Goal: Task Accomplishment & Management: Use online tool/utility

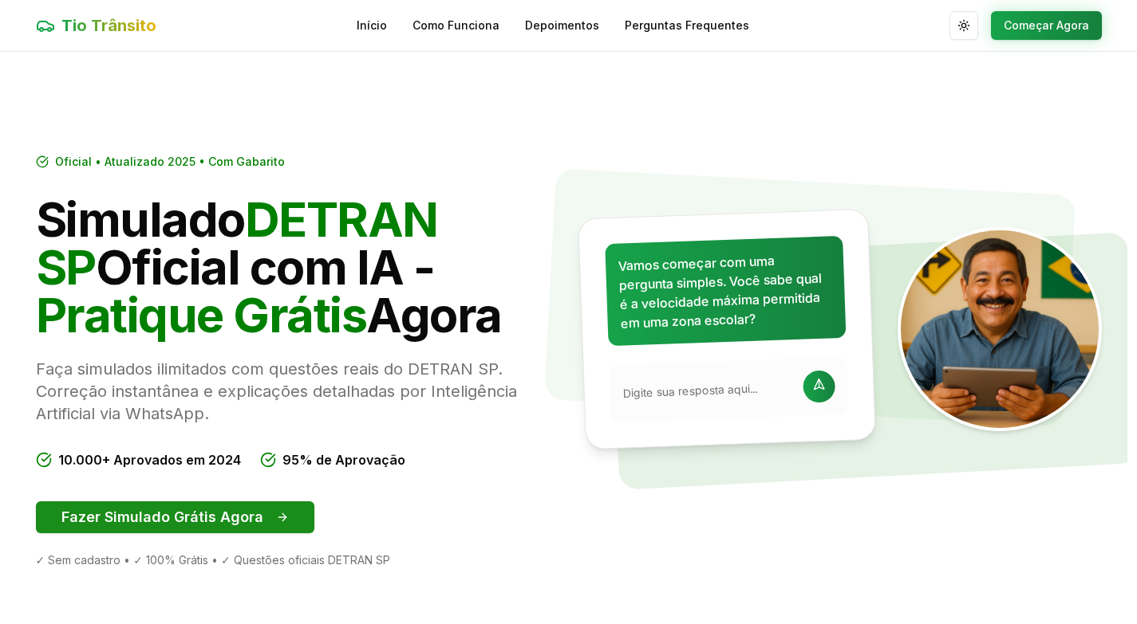
click at [191, 522] on button "Fazer Simulado Grátis Agora" at bounding box center [175, 518] width 278 height 32
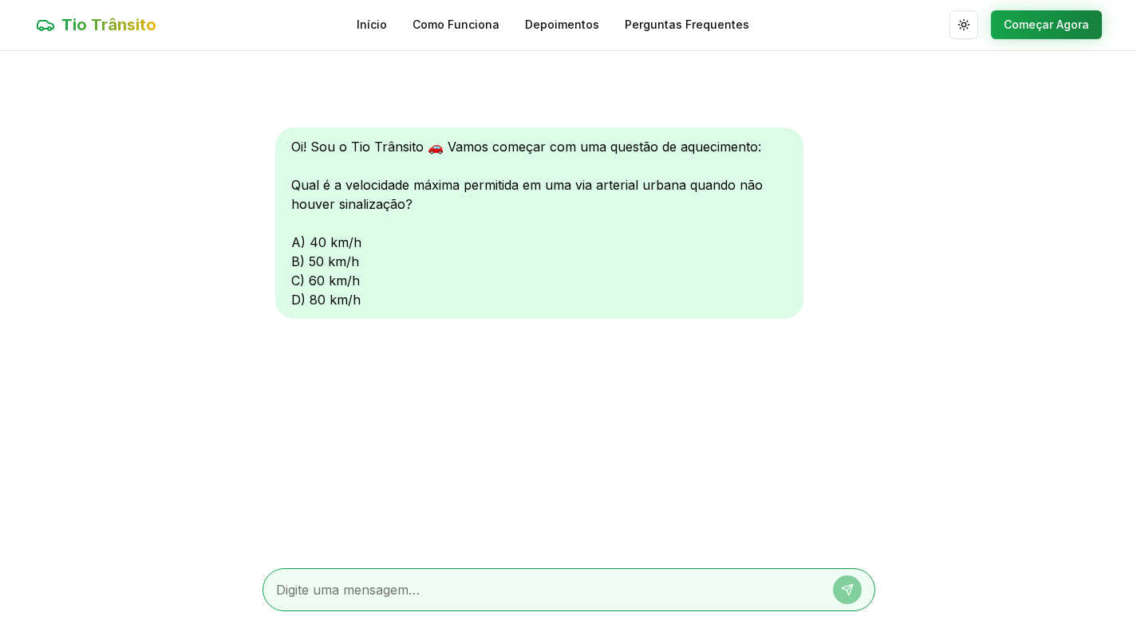
click at [408, 594] on textarea at bounding box center [546, 590] width 541 height 19
type textarea "60"
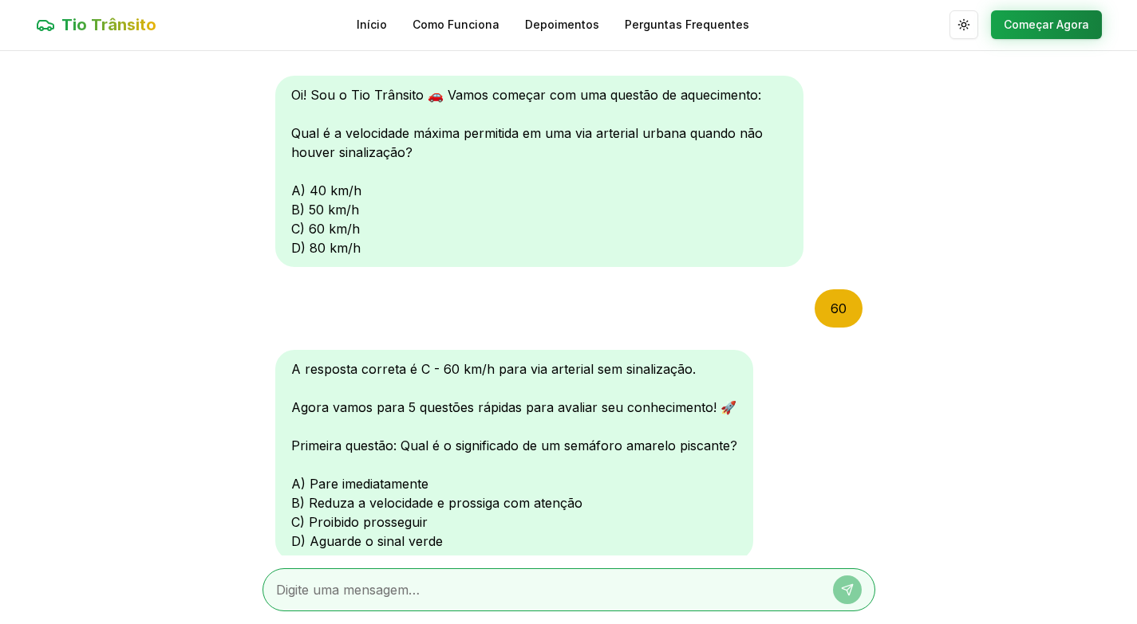
scroll to position [111, 0]
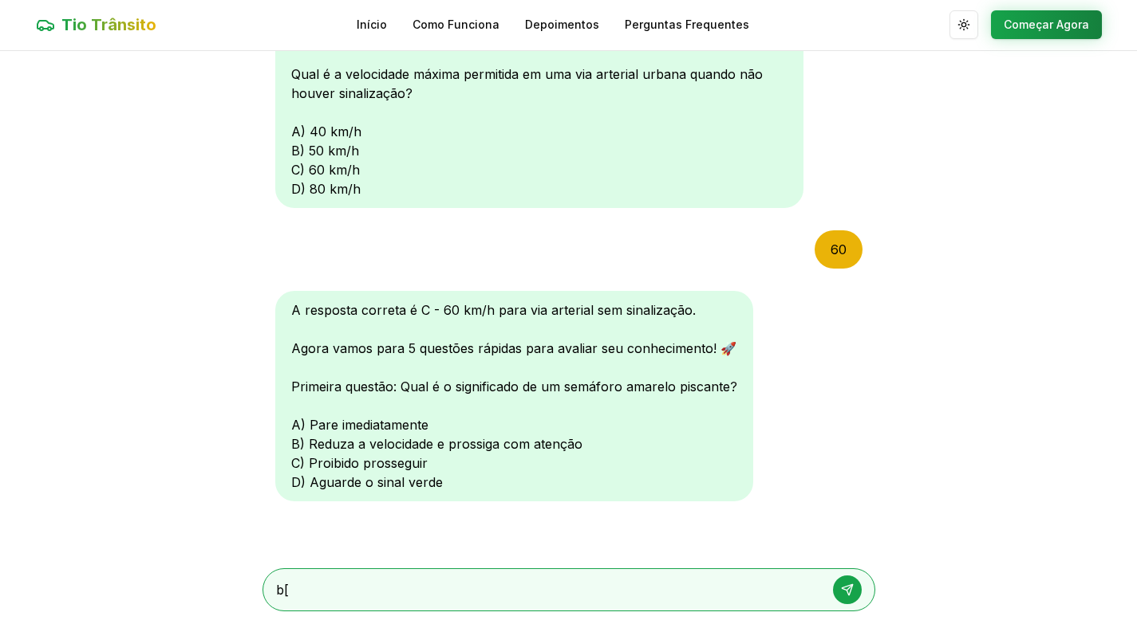
type textarea "b"
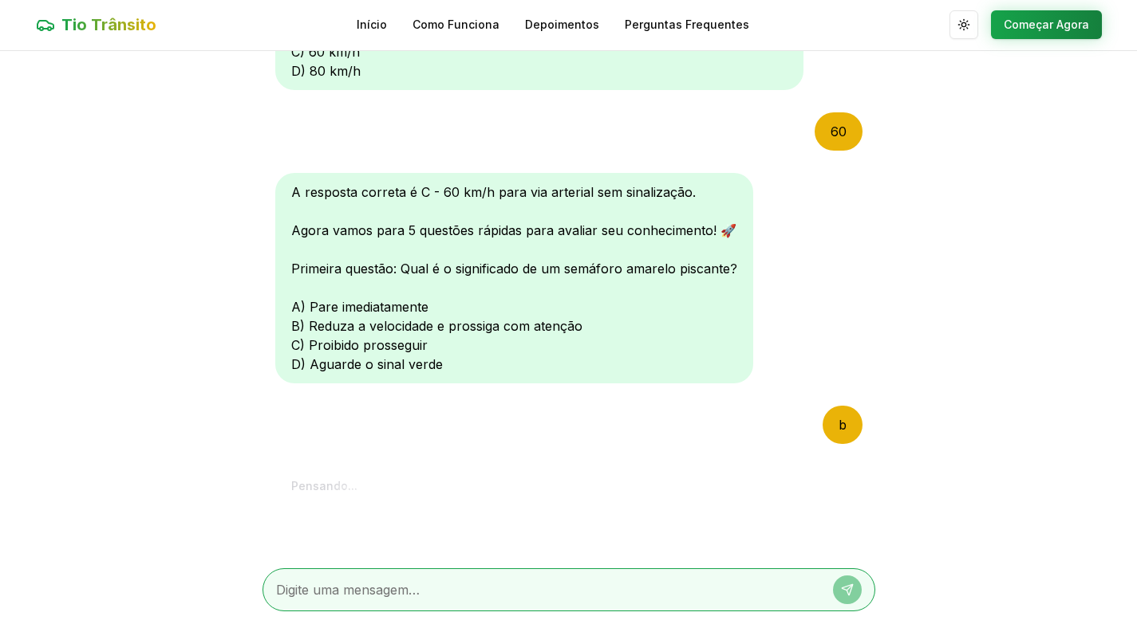
scroll to position [526, 0]
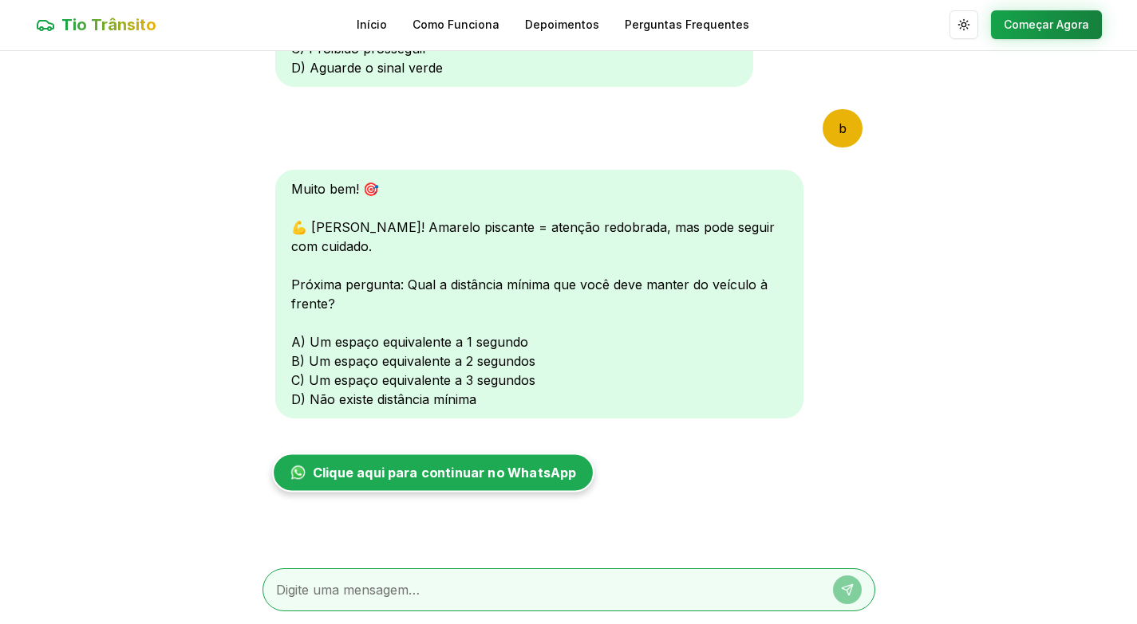
type textarea "b"
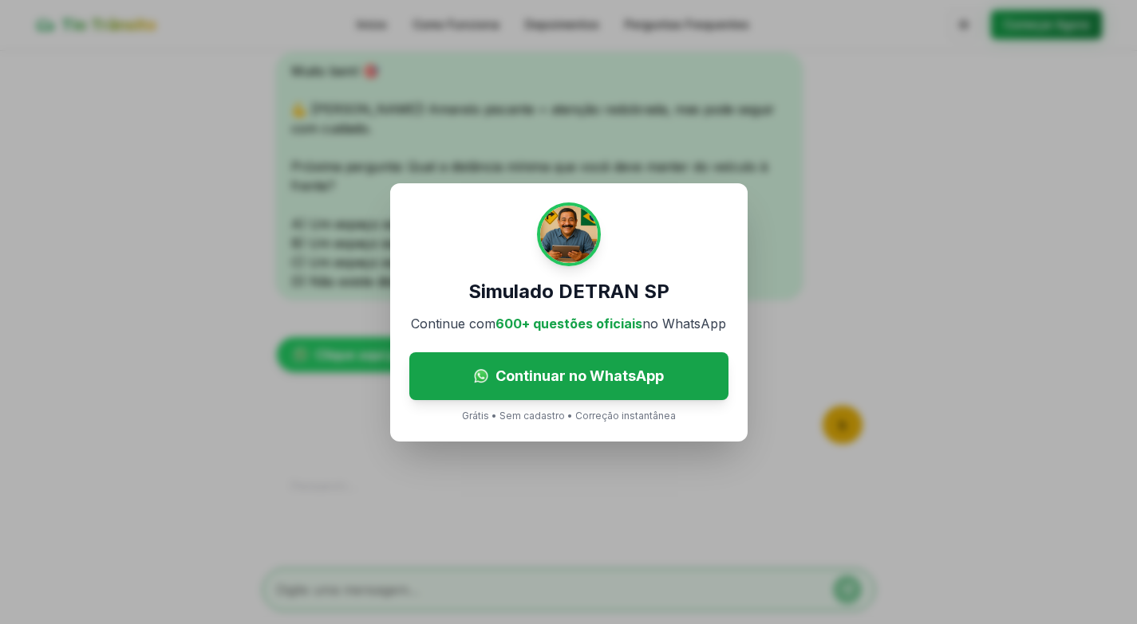
scroll to position [857, 0]
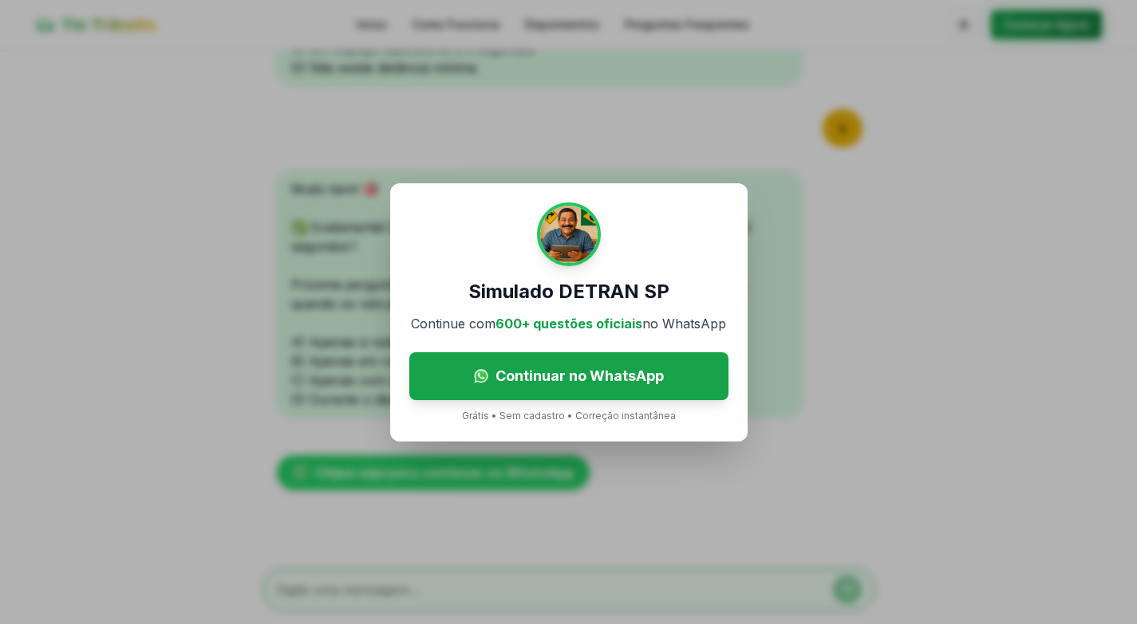
click at [880, 262] on div "Simulado DETRAN SP Continue com 600+ questões oficiais no WhatsApp Continuar no…" at bounding box center [568, 312] width 1137 height 624
click at [579, 420] on p "Grátis • Sem cadastro • Correção instantânea" at bounding box center [569, 416] width 214 height 13
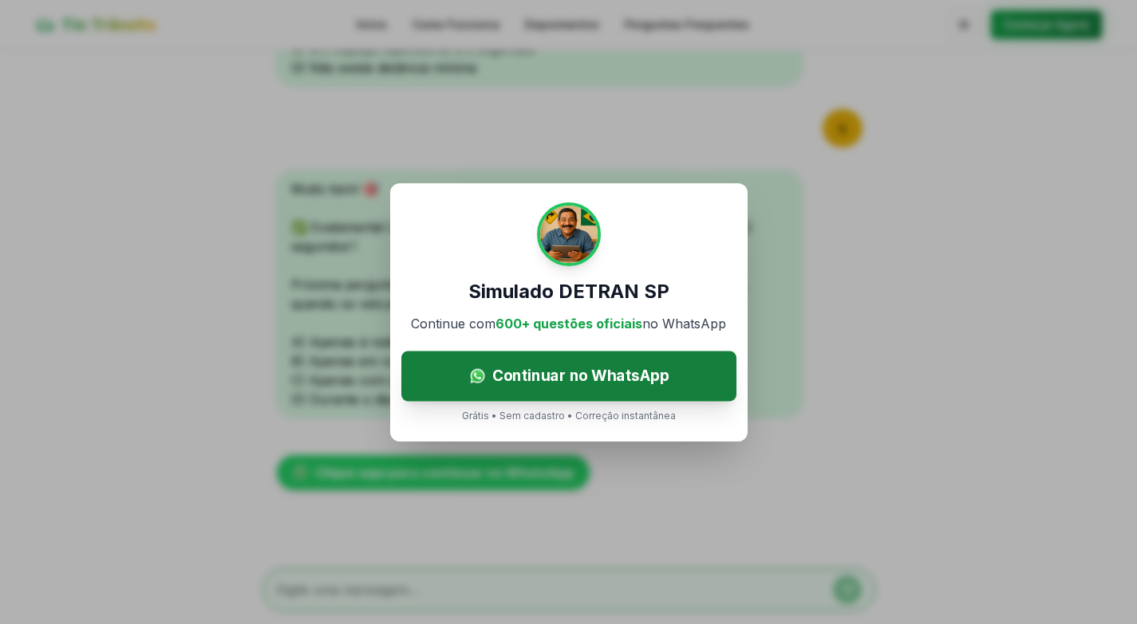
click at [589, 392] on link "Continuar no WhatsApp" at bounding box center [568, 376] width 335 height 50
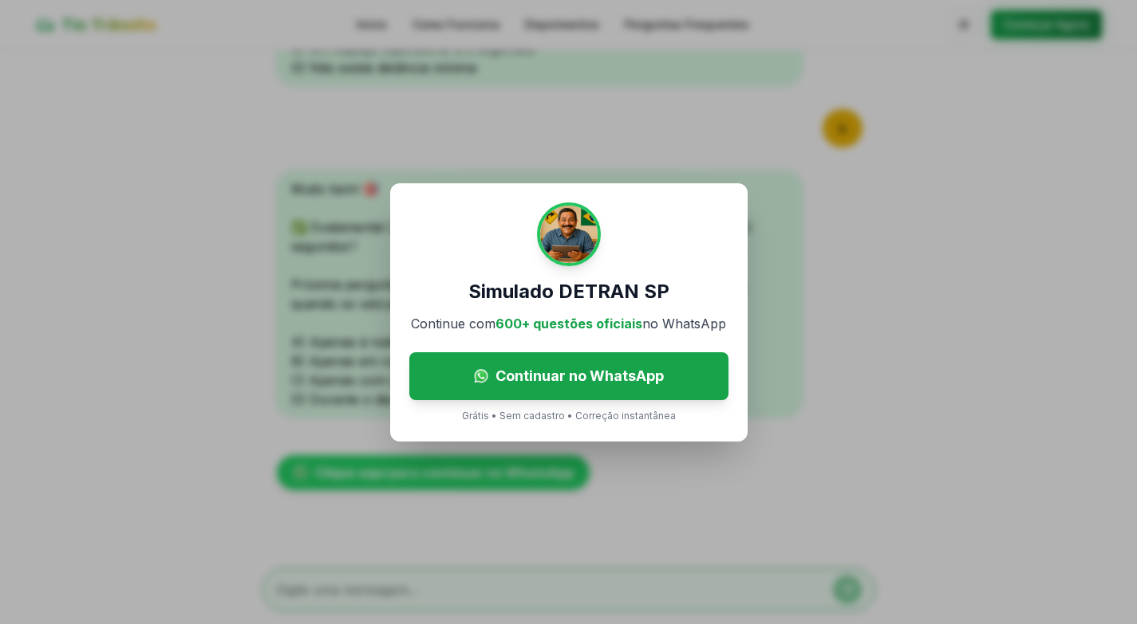
click at [956, 407] on div "Simulado DETRAN SP Continue com 600+ questões oficiais no WhatsApp Continuar no…" at bounding box center [568, 312] width 1137 height 624
click at [956, 405] on div "Simulado DETRAN SP Continue com 600+ questões oficiais no WhatsApp Continuar no…" at bounding box center [568, 312] width 1137 height 624
click at [498, 417] on p "Grátis • Sem cadastro • Correção instantânea" at bounding box center [569, 416] width 214 height 13
click at [466, 417] on p "Grátis • Sem cadastro • Correção instantânea" at bounding box center [569, 416] width 214 height 13
